Goal: Task Accomplishment & Management: Manage account settings

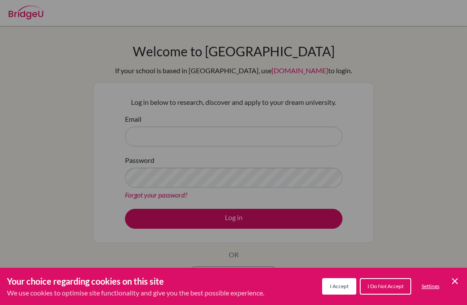
click at [335, 289] on span "I Accept" at bounding box center [339, 286] width 19 height 6
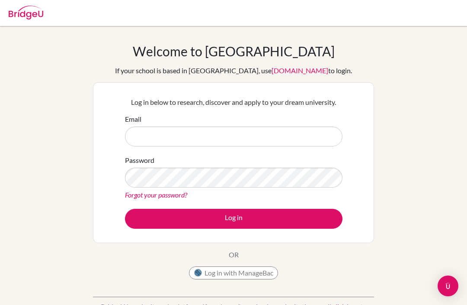
click at [141, 197] on link "Forgot your password?" at bounding box center [156, 194] width 62 height 8
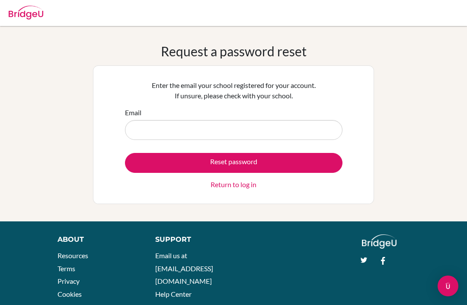
click at [174, 127] on input "Email" at bounding box center [234, 130] width 218 height 20
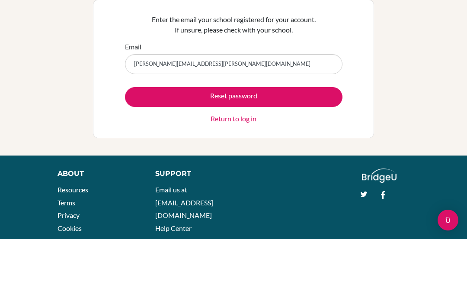
type input "[PERSON_NAME][EMAIL_ADDRESS][PERSON_NAME][DOMAIN_NAME]"
click at [144, 153] on button "Reset password" at bounding box center [234, 163] width 218 height 20
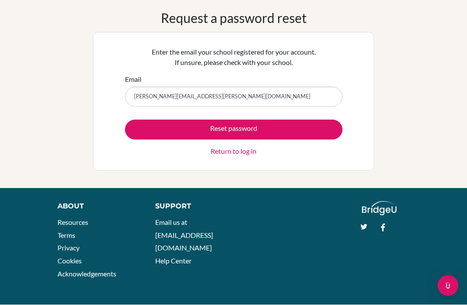
click at [176, 126] on button "Reset password" at bounding box center [234, 130] width 218 height 20
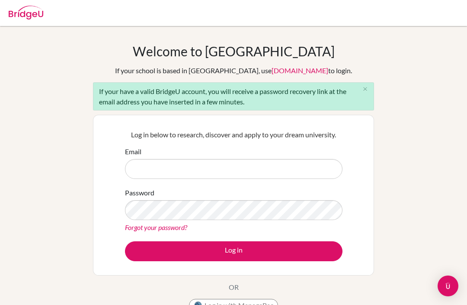
click at [147, 175] on input "Email" at bounding box center [234, 169] width 218 height 20
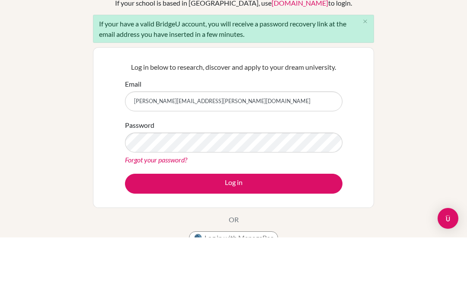
type input "[PERSON_NAME][EMAIL_ADDRESS][PERSON_NAME][DOMAIN_NAME]"
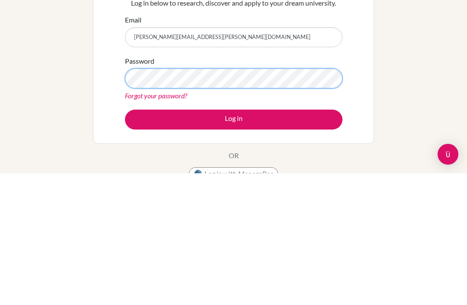
click at [234, 241] on button "Log in" at bounding box center [234, 251] width 218 height 20
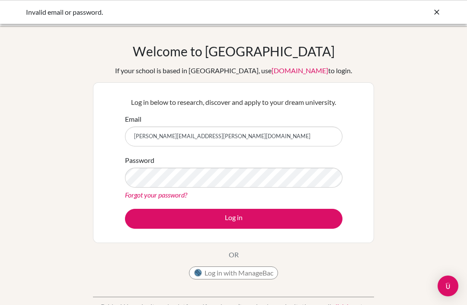
click at [36, 13] on div "Invalid email or password." at bounding box center [169, 12] width 286 height 10
click at [434, 13] on icon at bounding box center [437, 12] width 9 height 9
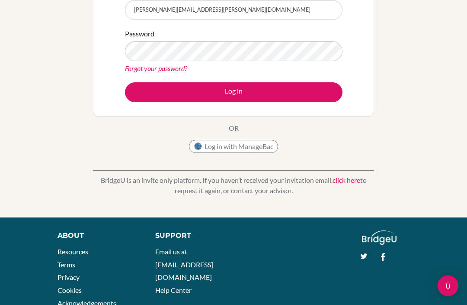
scroll to position [127, 0]
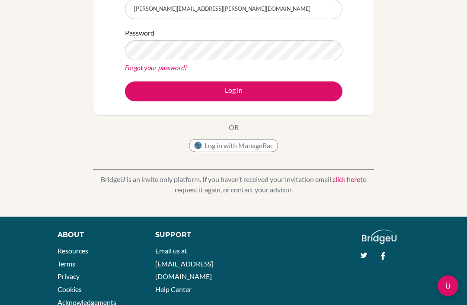
click at [164, 285] on link "Help Center" at bounding box center [173, 289] width 36 height 8
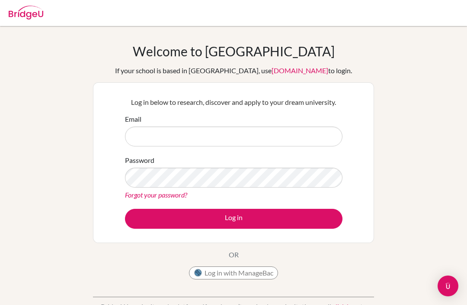
click at [149, 136] on input "Email" at bounding box center [234, 136] width 218 height 20
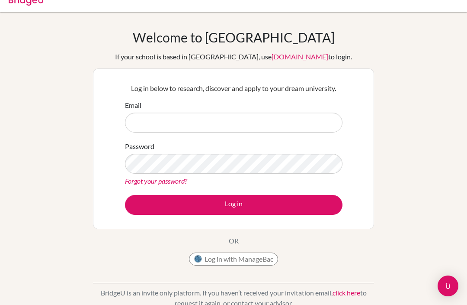
scroll to position [13, 0]
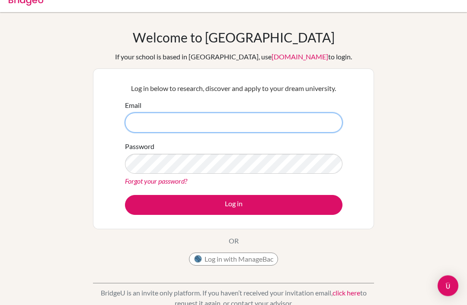
type input "luisa.avila@delcamposchool.org"
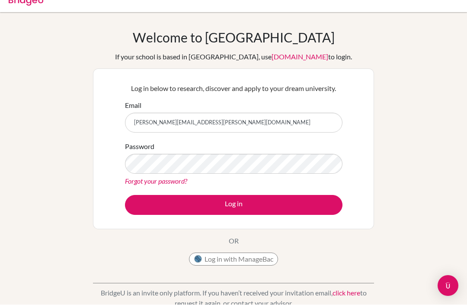
click at [135, 208] on button "Log in" at bounding box center [234, 205] width 218 height 20
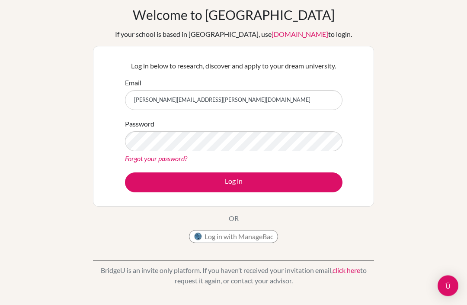
scroll to position [36, 0]
click at [451, 291] on img "Open Intercom Messenger" at bounding box center [448, 285] width 10 height 10
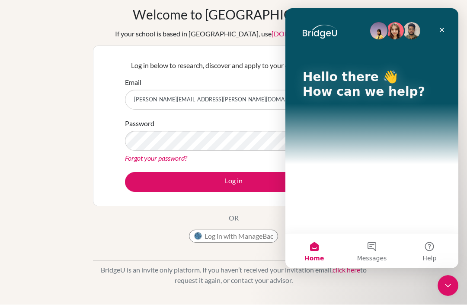
scroll to position [0, 0]
click at [374, 248] on button "Messages" at bounding box center [372, 250] width 58 height 35
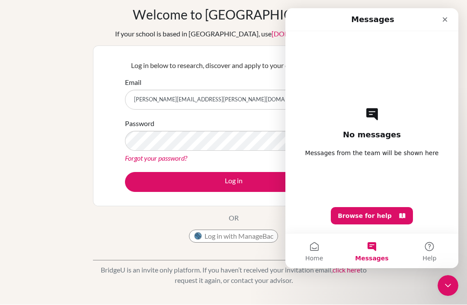
click at [436, 245] on button "Help" at bounding box center [430, 250] width 58 height 35
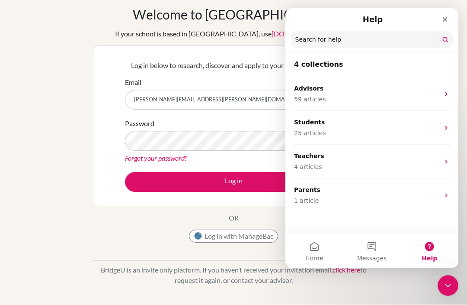
click at [35, 127] on div "Welcome to BridgeU If your school is based in China, use app.bridge-u.com.cn to…" at bounding box center [233, 148] width 467 height 283
click at [443, 22] on icon "Close" at bounding box center [445, 19] width 7 height 7
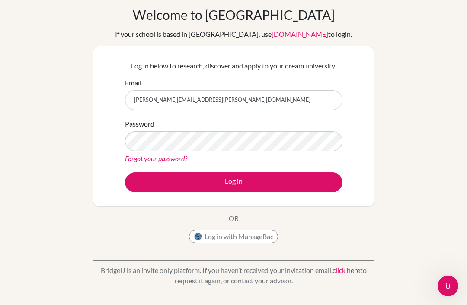
click at [135, 161] on link "Forgot your password?" at bounding box center [156, 158] width 62 height 8
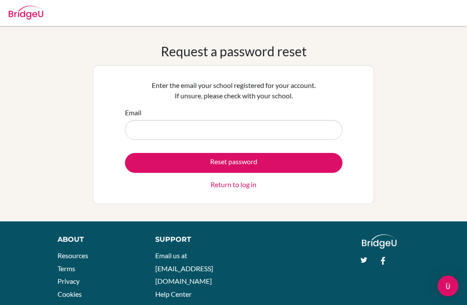
click at [195, 161] on button "Reset password" at bounding box center [234, 163] width 218 height 20
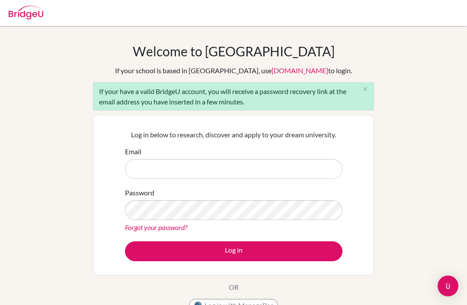
click at [364, 87] on icon "close" at bounding box center [365, 89] width 6 height 6
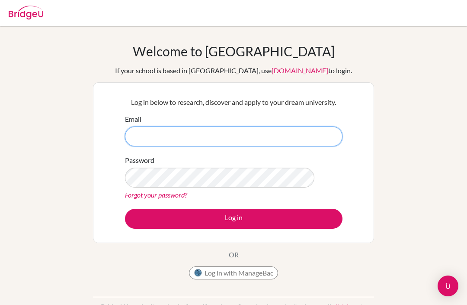
click at [168, 145] on input "Email" at bounding box center [234, 136] width 218 height 20
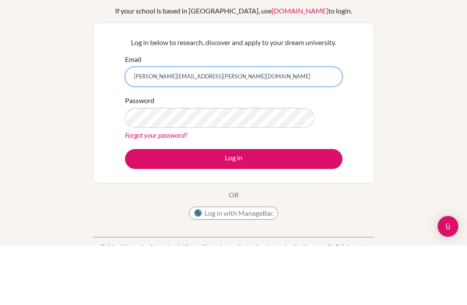
type input "[PERSON_NAME][EMAIL_ADDRESS][PERSON_NAME][DOMAIN_NAME]"
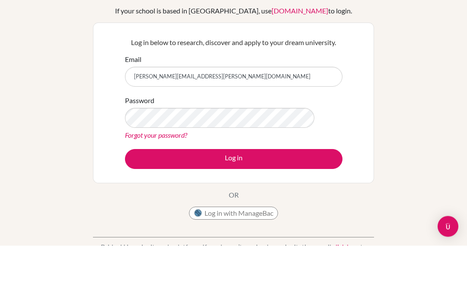
scroll to position [60, 0]
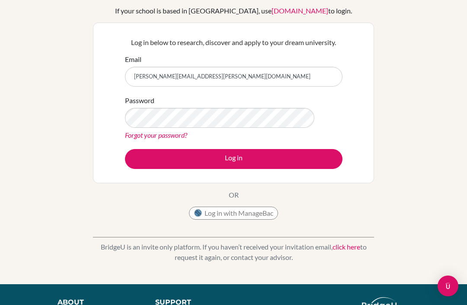
click at [141, 162] on button "Log in" at bounding box center [234, 159] width 218 height 20
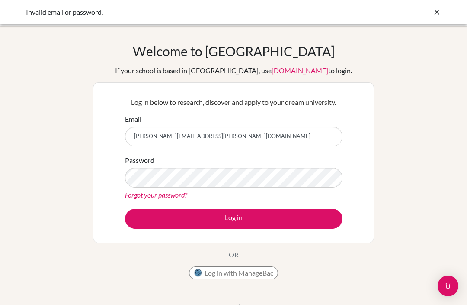
click at [142, 194] on link "Forgot your password?" at bounding box center [156, 194] width 62 height 8
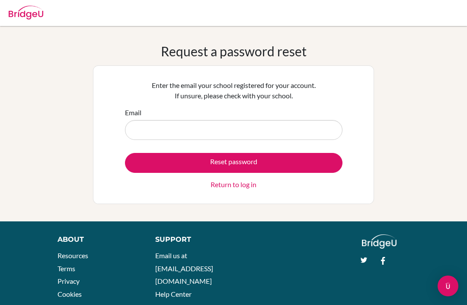
click at [137, 134] on input "Email" at bounding box center [234, 130] width 218 height 20
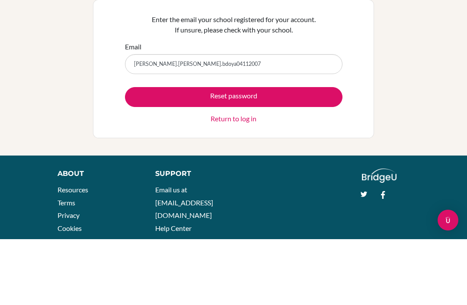
click at [185, 153] on button "Reset password" at bounding box center [234, 163] width 218 height 20
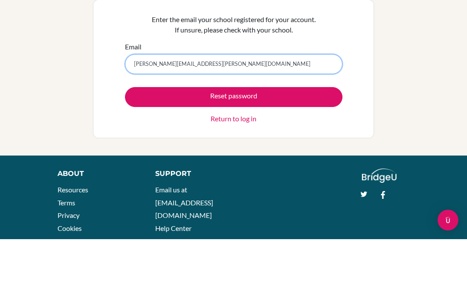
type input "[PERSON_NAME][EMAIL_ADDRESS][PERSON_NAME][DOMAIN_NAME]"
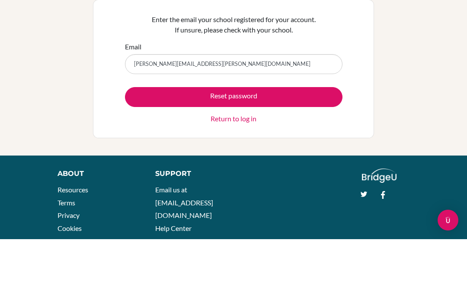
click at [150, 153] on button "Reset password" at bounding box center [234, 163] width 218 height 20
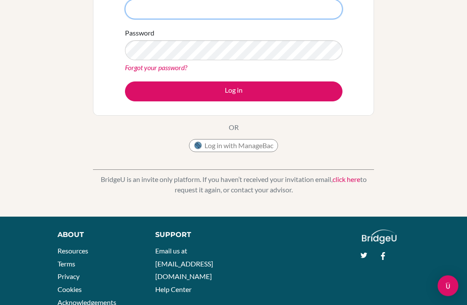
scroll to position [159, 0]
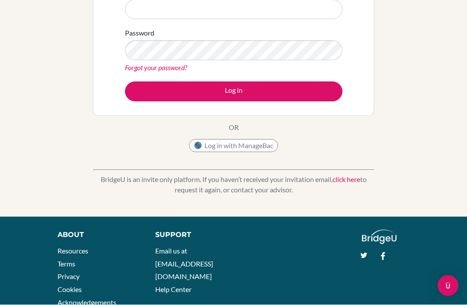
click at [164, 250] on link "Email us at [EMAIL_ADDRESS][DOMAIN_NAME]" at bounding box center [184, 264] width 58 height 34
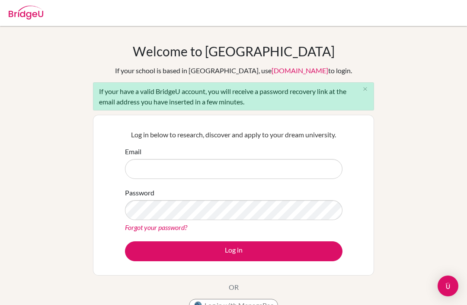
scroll to position [188, 0]
